Goal: Find specific page/section: Find specific page/section

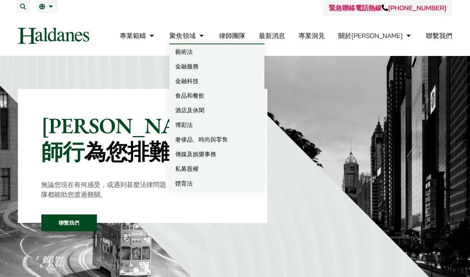
click at [245, 33] on link "律師團隊" at bounding box center [232, 35] width 26 height 8
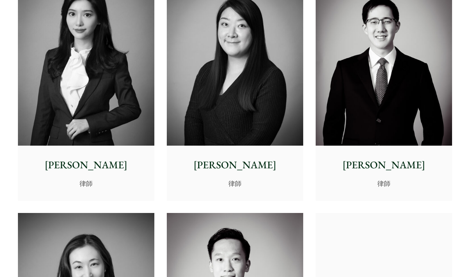
scroll to position [2219, 0]
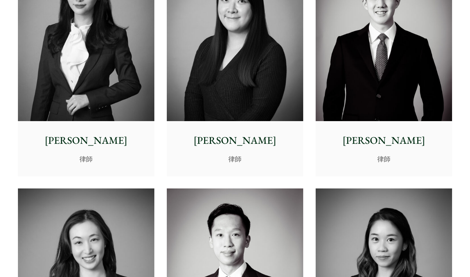
click at [288, 142] on p "馬熙筠" at bounding box center [235, 140] width 125 height 15
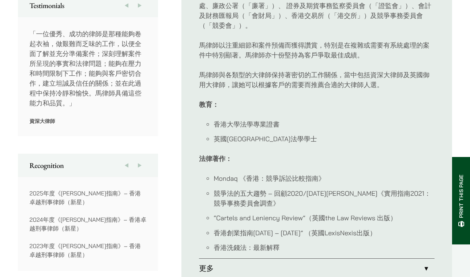
scroll to position [439, 0]
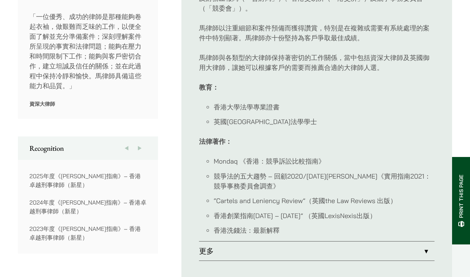
click at [244, 241] on link "更多" at bounding box center [317, 250] width 236 height 19
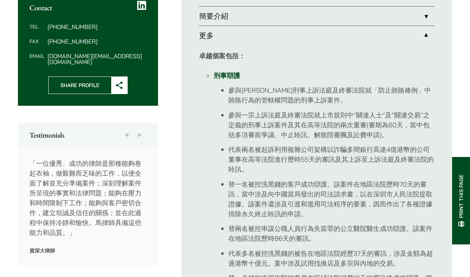
scroll to position [293, 0]
